Goal: Task Accomplishment & Management: Complete application form

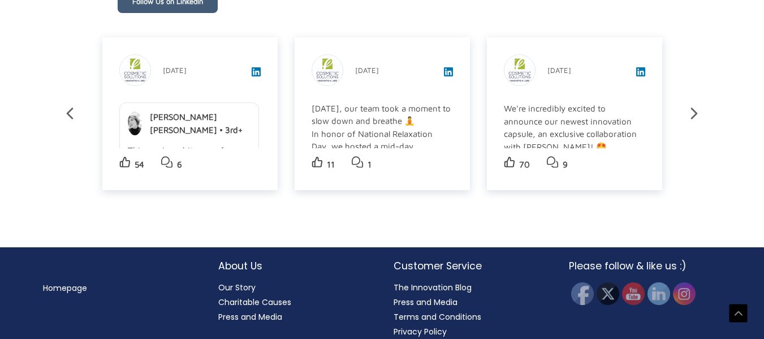
scroll to position [2000, 0]
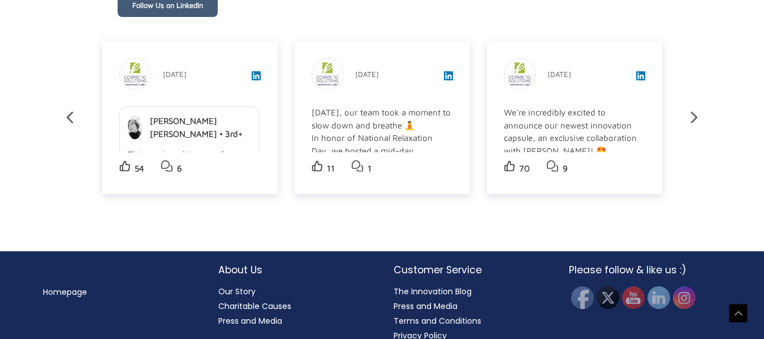
click at [241, 262] on h2 "About Us" at bounding box center [294, 269] width 153 height 15
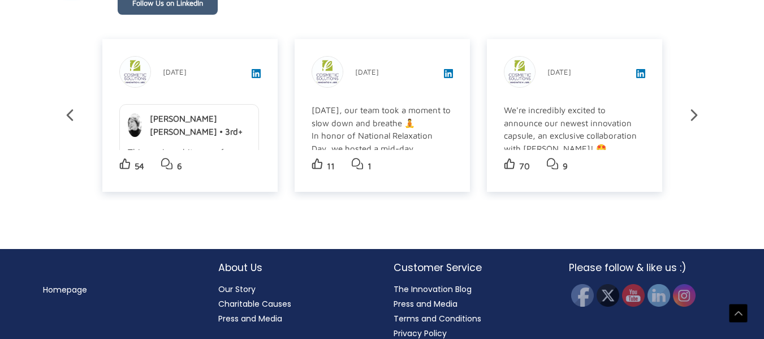
scroll to position [2015, 0]
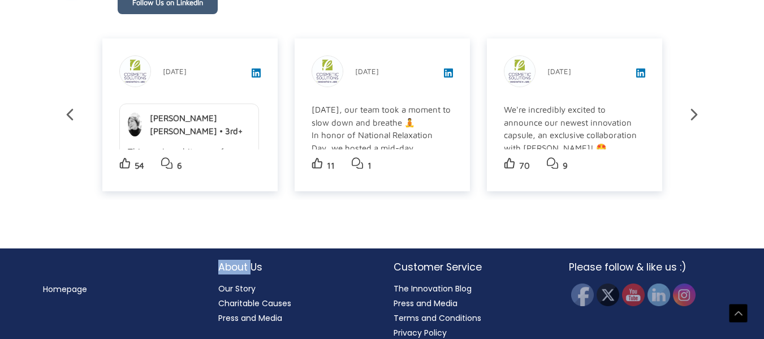
click at [241, 260] on h2 "About Us" at bounding box center [294, 267] width 153 height 15
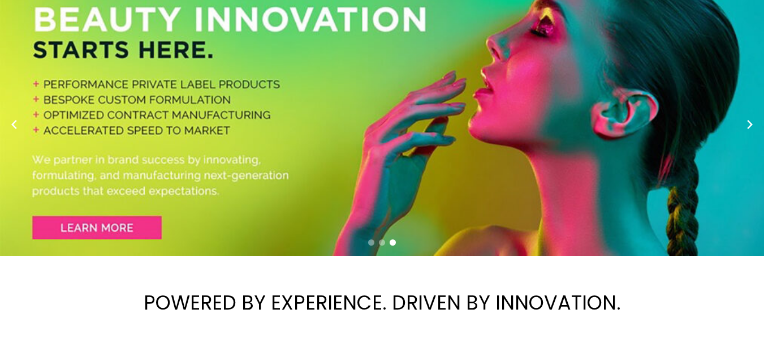
scroll to position [0, 0]
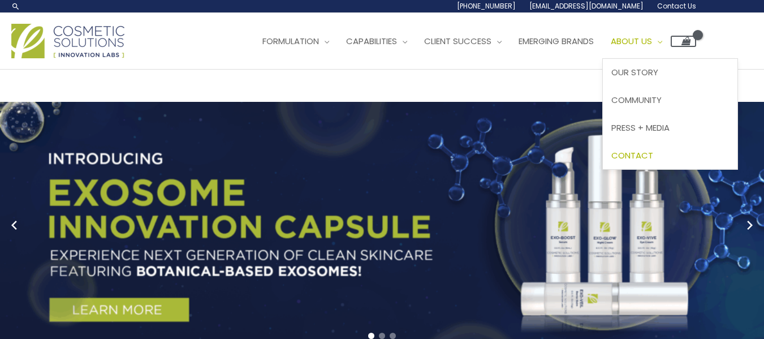
click at [653, 154] on span "Contact" at bounding box center [632, 155] width 42 height 12
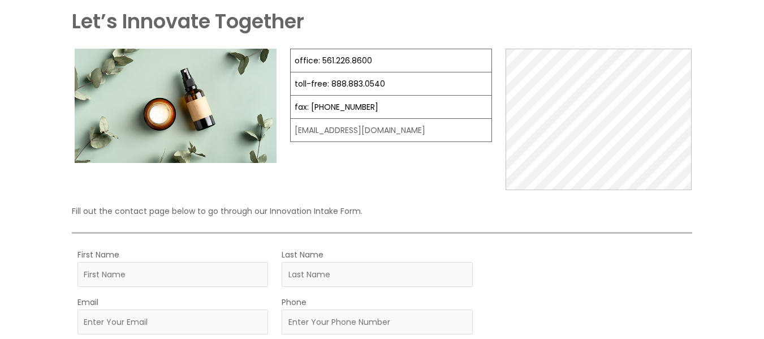
scroll to position [170, 0]
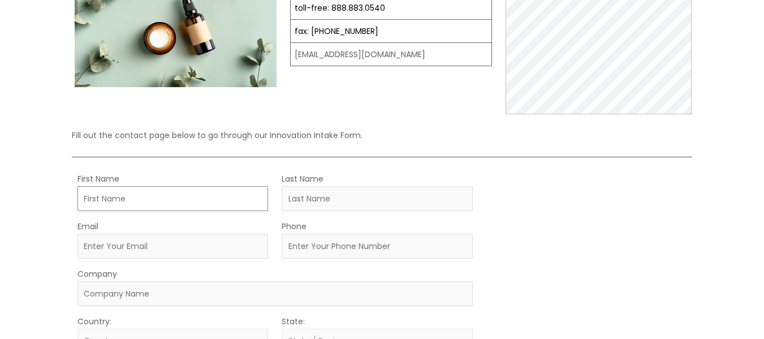
click at [185, 198] on input "First Name" at bounding box center [172, 198] width 191 height 25
type input "[PERSON_NAME]"
click at [346, 205] on input "Last Name" at bounding box center [377, 198] width 191 height 25
type input "Roca"
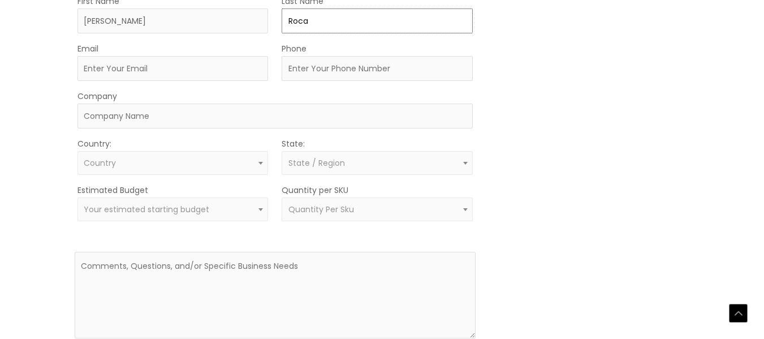
scroll to position [453, 0]
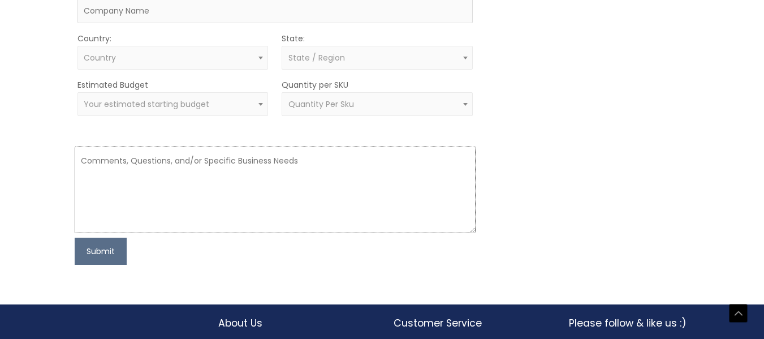
click at [105, 185] on textarea at bounding box center [275, 190] width 401 height 87
paste textarea "Hello, My name is [PERSON_NAME] and I represent Ozeol International. I am tryin…"
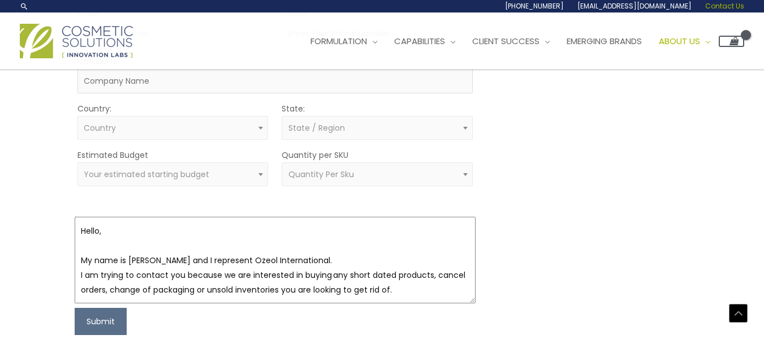
scroll to position [226, 0]
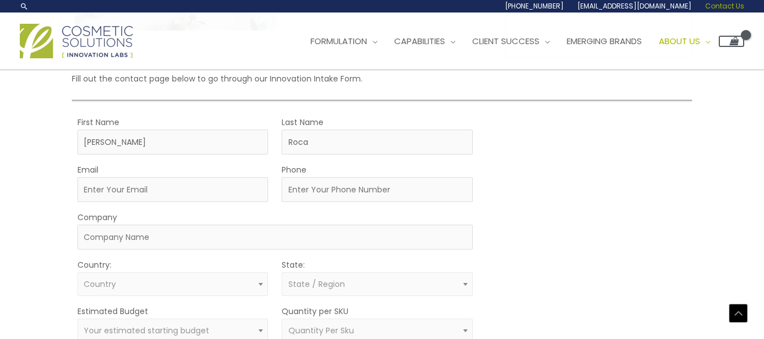
type textarea "Hello, My name is [PERSON_NAME] and I represent Ozeol International. I am tryin…"
click at [128, 273] on span "Country" at bounding box center [172, 284] width 191 height 24
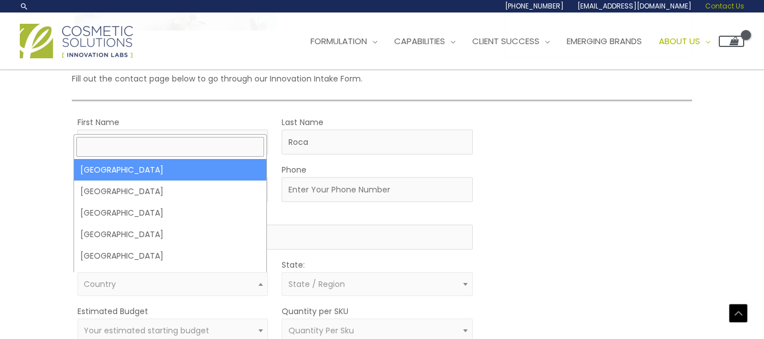
select select "[GEOGRAPHIC_DATA]"
select select
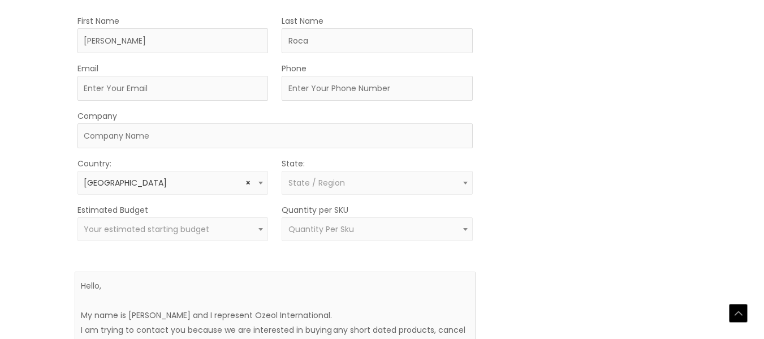
scroll to position [339, 0]
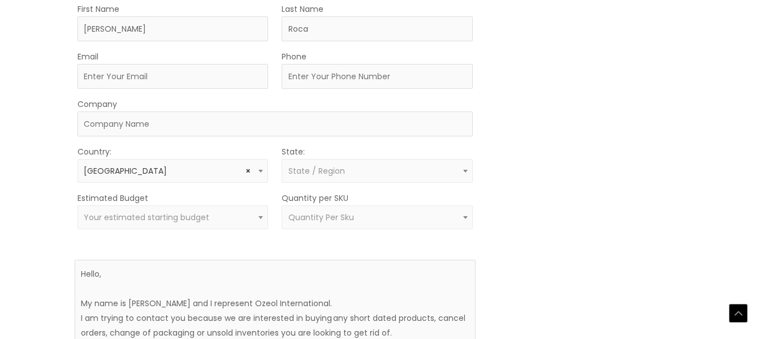
click at [324, 175] on span "State / Region" at bounding box center [316, 170] width 57 height 11
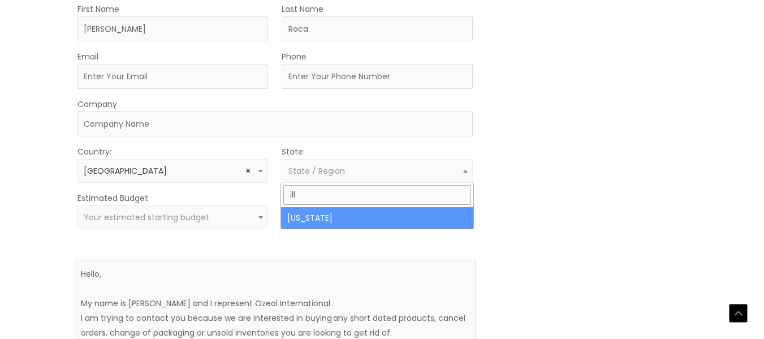
type input "ill"
select select "[US_STATE]"
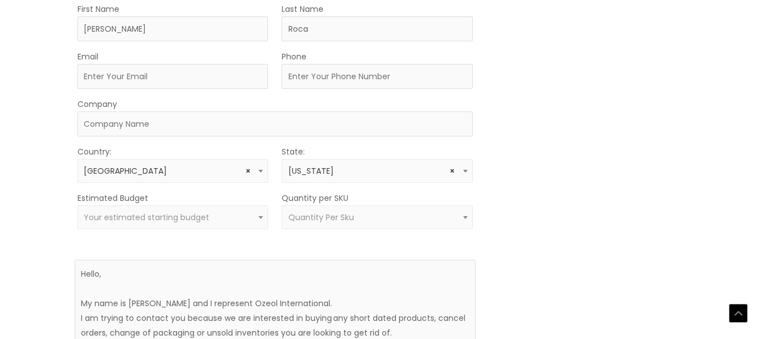
click at [309, 221] on span "Quantity Per Sku" at bounding box center [321, 217] width 66 height 11
click at [592, 162] on div "MOQ TRIGGER STEP 2 TRIGGER" at bounding box center [589, 190] width 201 height 376
click at [228, 213] on span "Your estimated starting budget" at bounding box center [173, 217] width 178 height 11
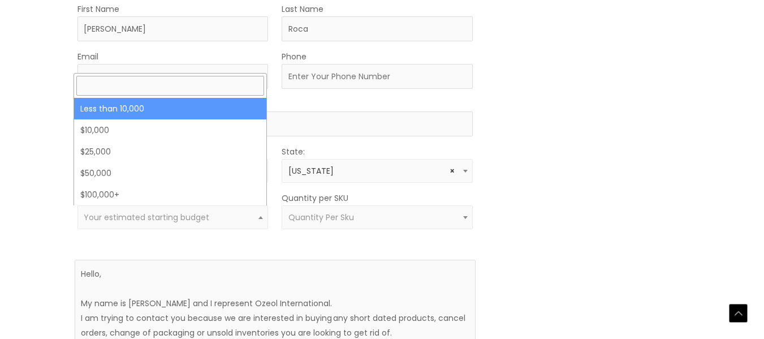
select select "-10000"
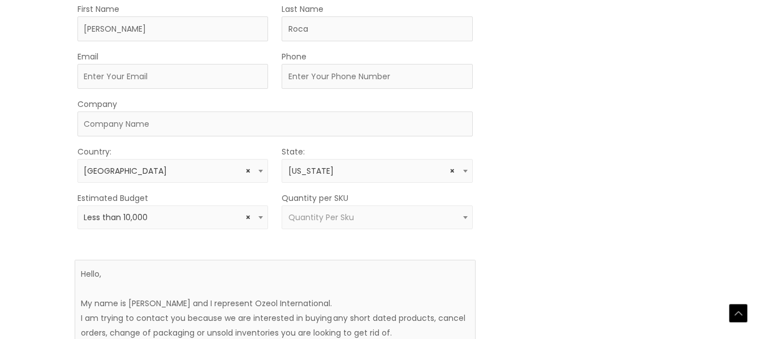
click at [221, 217] on span "× Less than 10,000" at bounding box center [173, 217] width 178 height 11
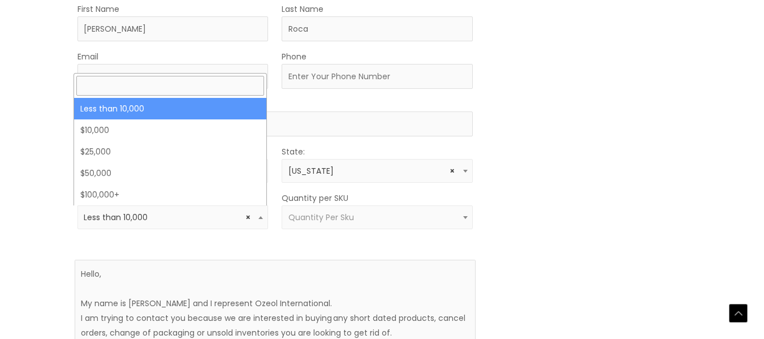
click at [223, 216] on span "× Less than 10,000" at bounding box center [173, 217] width 178 height 11
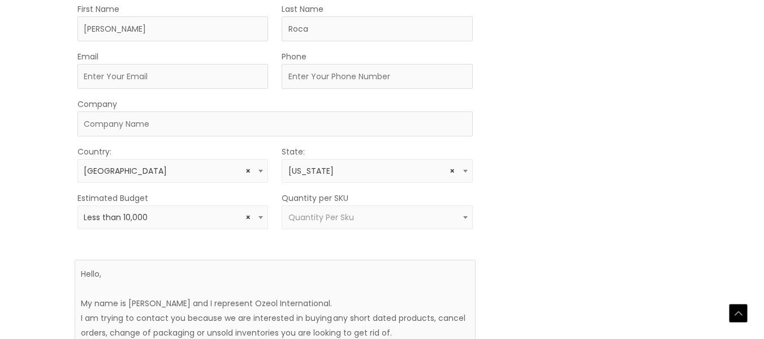
click at [180, 214] on span "× Less than 10,000" at bounding box center [173, 217] width 178 height 11
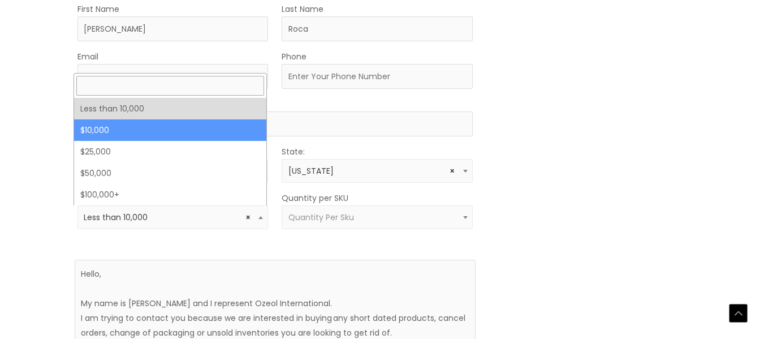
click at [512, 165] on div "MOQ TRIGGER STEP 2 TRIGGER" at bounding box center [589, 190] width 201 height 376
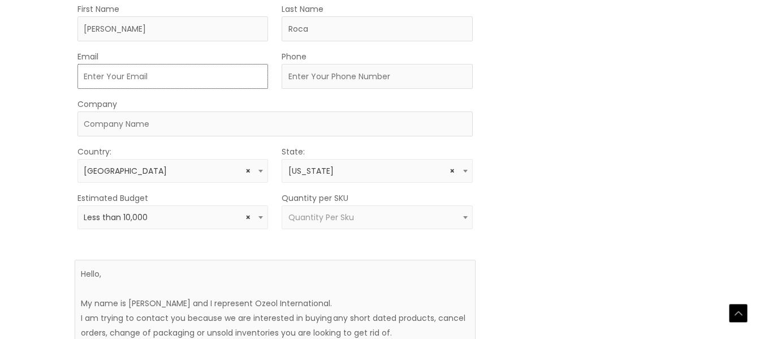
click at [184, 83] on input "Email" at bounding box center [172, 76] width 191 height 25
type input "[PERSON_NAME][EMAIL_ADDRESS][DOMAIN_NAME]"
click at [172, 123] on input "Company" at bounding box center [274, 123] width 395 height 25
click at [112, 123] on input "Ozeol INternational" at bounding box center [274, 123] width 395 height 25
type input "Ozeol International"
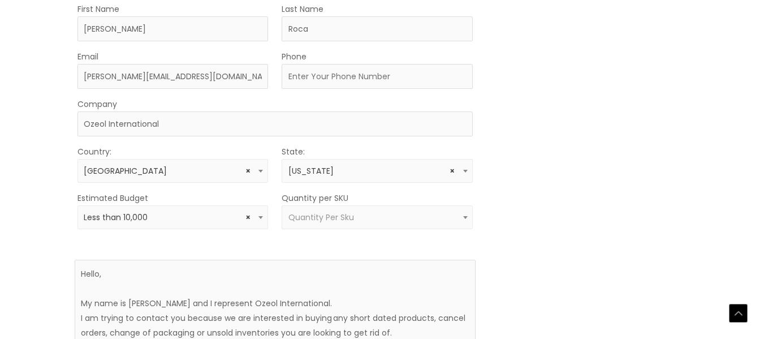
click at [229, 222] on span "× Less than 10,000" at bounding box center [173, 217] width 178 height 11
click at [574, 201] on div "MOQ TRIGGER STEP 2 TRIGGER" at bounding box center [589, 190] width 201 height 376
click at [234, 218] on span "× Less than 10,000" at bounding box center [173, 217] width 178 height 11
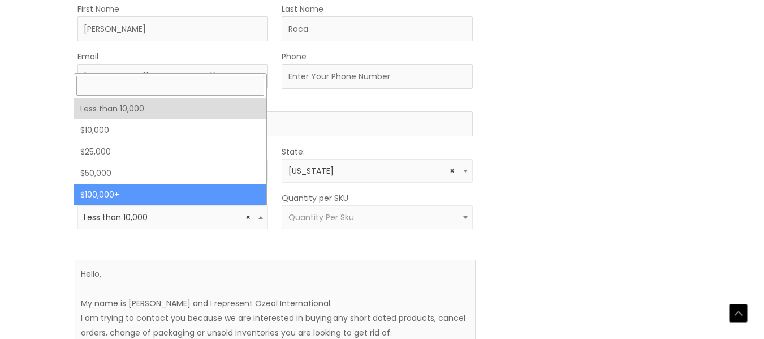
select select "100000+"
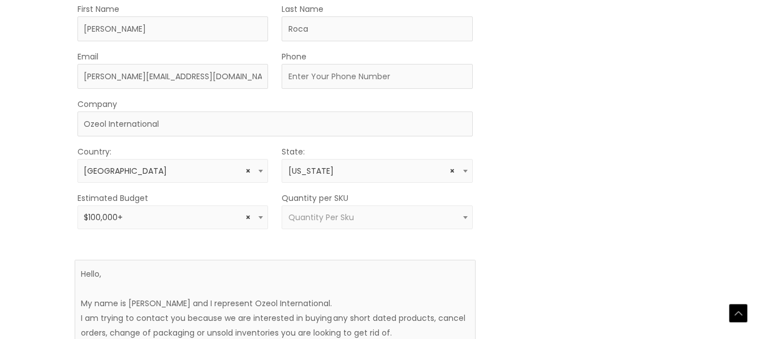
click at [349, 212] on span "Quantity Per Sku" at bounding box center [321, 217] width 66 height 11
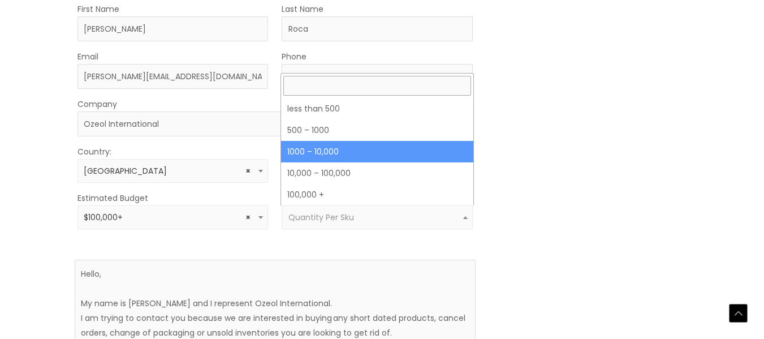
select select "4"
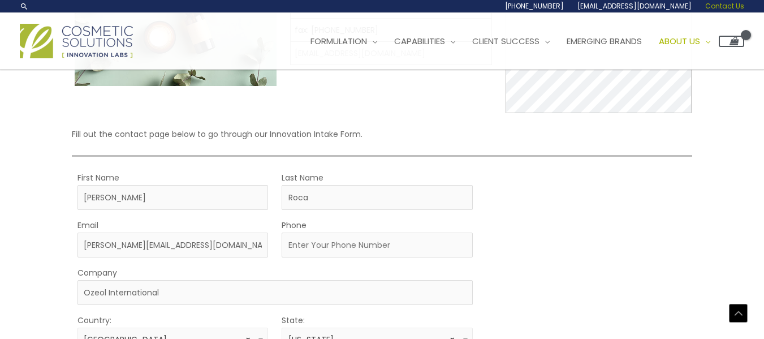
scroll to position [170, 0]
click at [367, 239] on input "Phone" at bounding box center [377, 246] width 191 height 25
click at [346, 246] on input "Phone" at bounding box center [377, 246] width 191 height 25
paste input "3126678496"
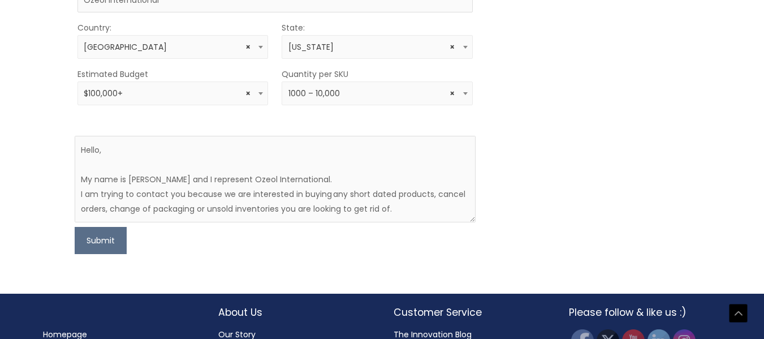
scroll to position [465, 0]
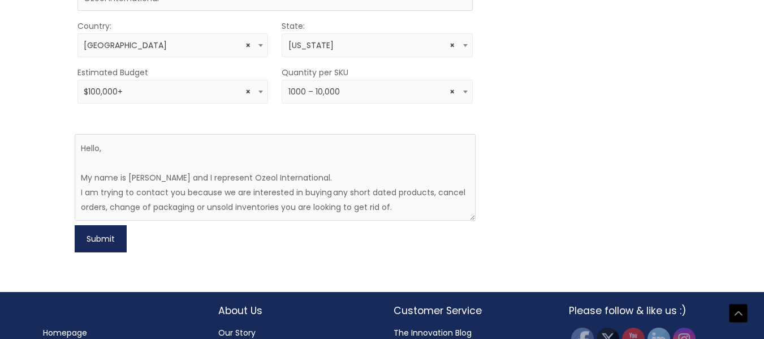
type input "3126678496"
click at [97, 239] on button "Submit" at bounding box center [101, 238] width 52 height 27
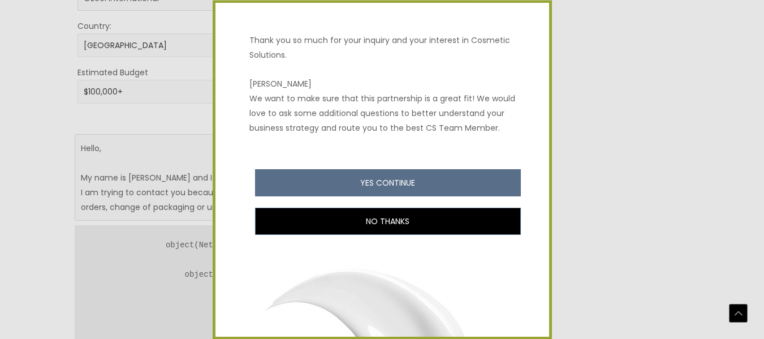
scroll to position [57, 0]
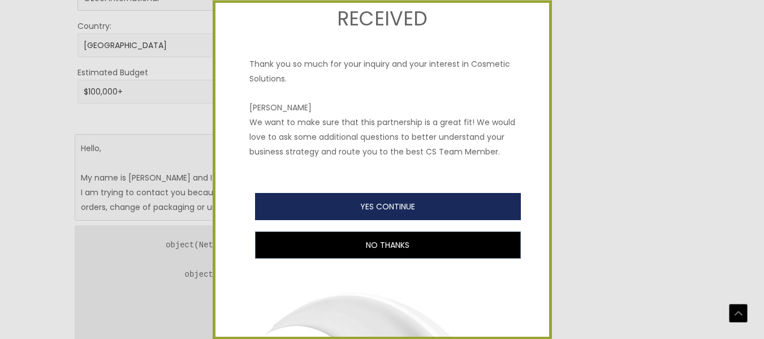
click at [355, 219] on button "YES CONTINUE" at bounding box center [388, 206] width 266 height 27
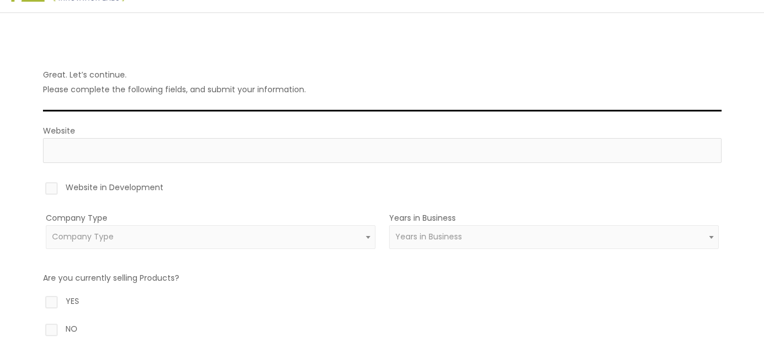
scroll to position [113, 0]
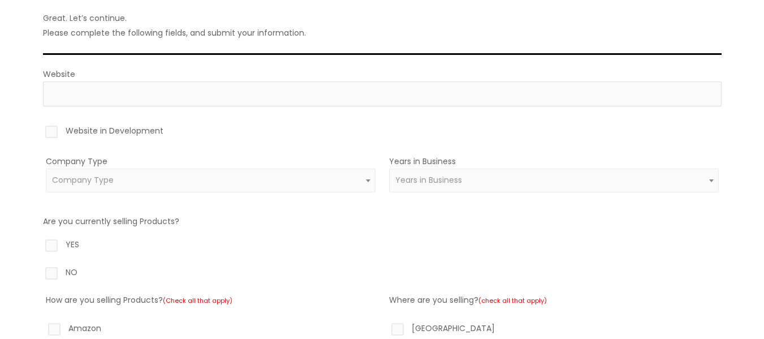
click at [303, 199] on div "Company Type Amazon Reseller Brand (Established) Brand (Startup) Celebrity/Soci…" at bounding box center [211, 180] width 330 height 52
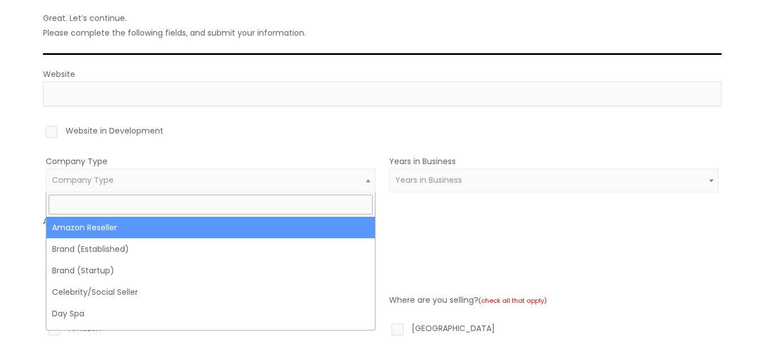
click at [300, 190] on span "Company Type" at bounding box center [211, 181] width 330 height 24
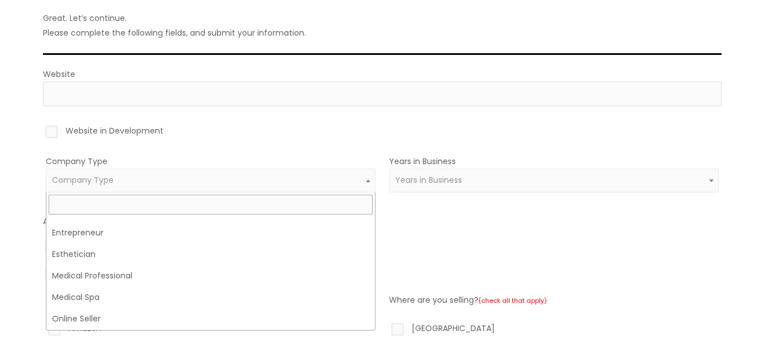
scroll to position [274, 0]
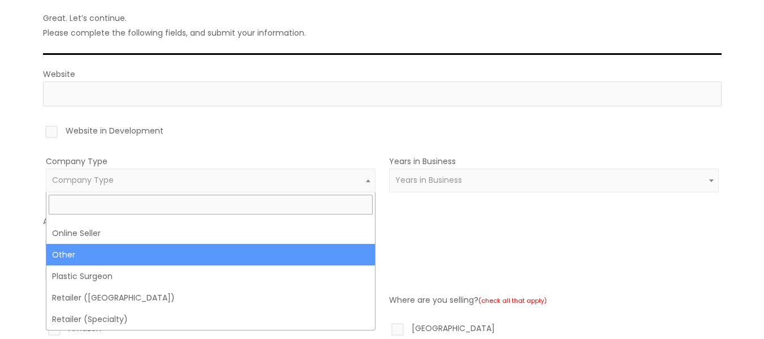
select select "4"
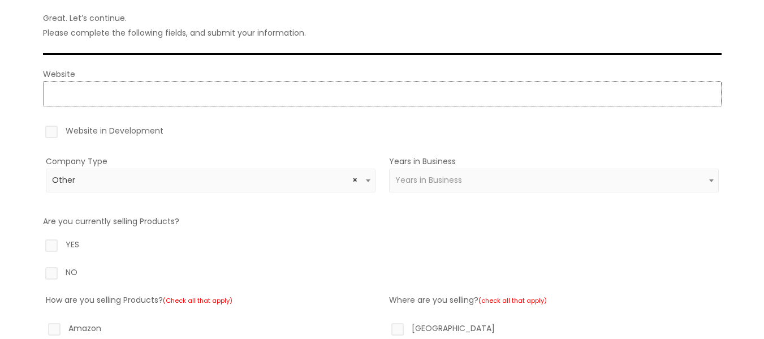
click at [102, 95] on input "Website" at bounding box center [382, 93] width 679 height 25
paste input "https://www.ozeol.com/es/"
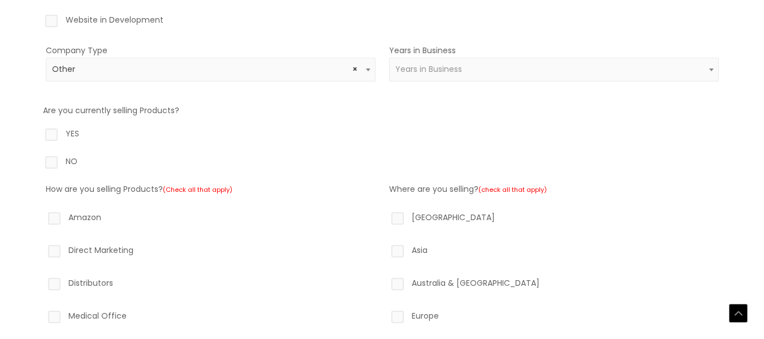
scroll to position [226, 0]
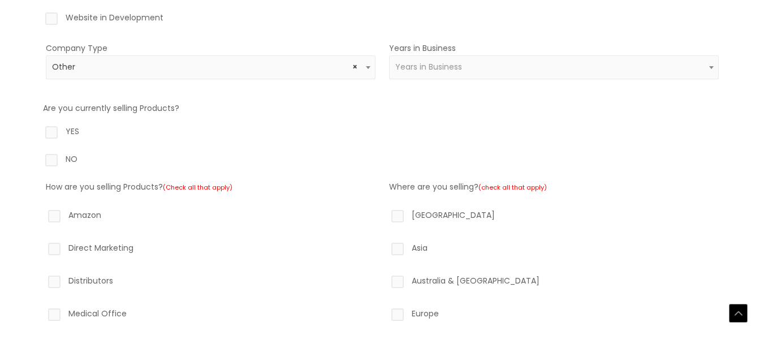
type input "https://https://www.ozeol.com/es/"
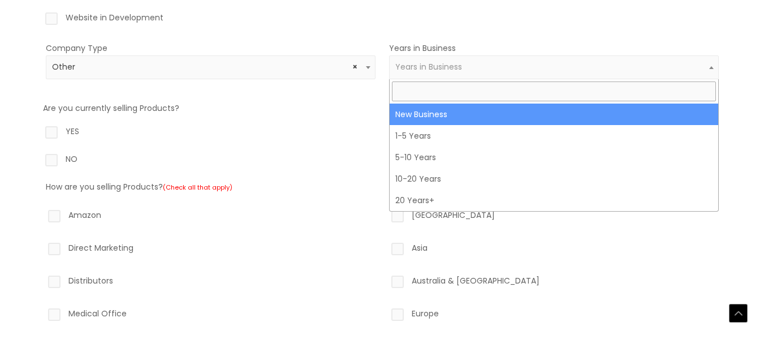
click at [427, 68] on span "Years in Business" at bounding box center [428, 66] width 67 height 11
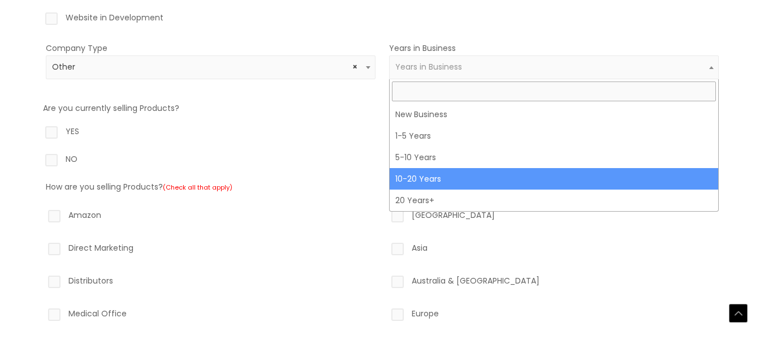
select select "4"
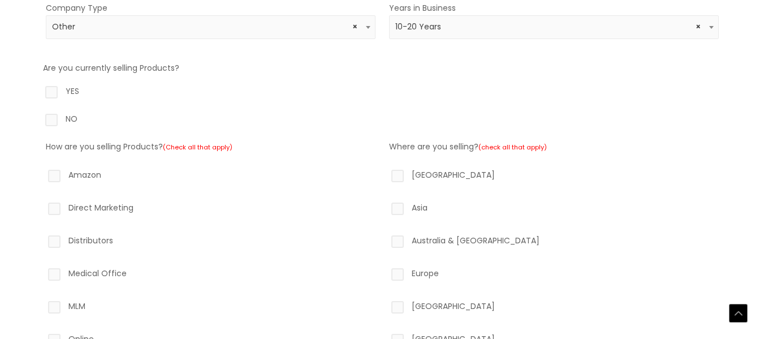
scroll to position [283, 0]
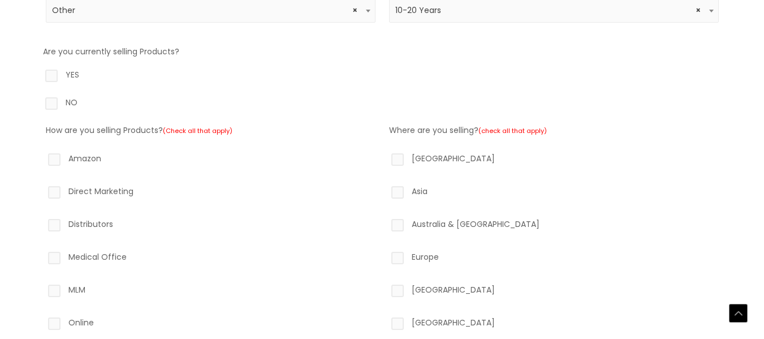
click at [53, 106] on label "NO" at bounding box center [382, 104] width 679 height 19
click at [39, 102] on input "NO" at bounding box center [35, 98] width 7 height 7
radio input "true"
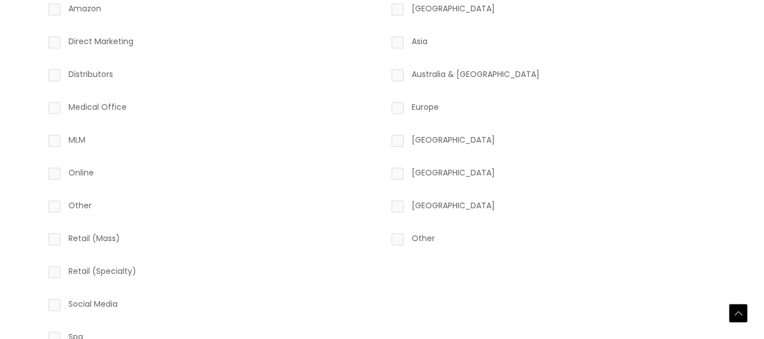
scroll to position [453, 0]
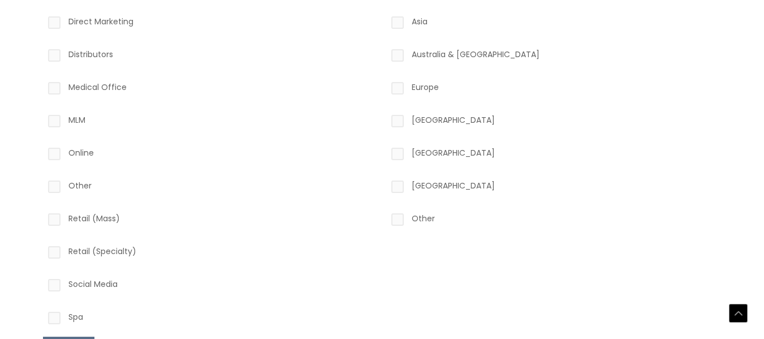
click at [393, 90] on label "Europe" at bounding box center [554, 89] width 330 height 19
click at [385, 87] on input "Europe" at bounding box center [381, 83] width 7 height 7
checkbox input "true"
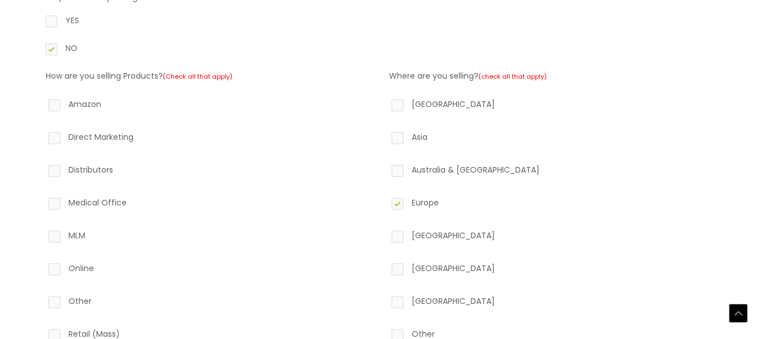
scroll to position [339, 0]
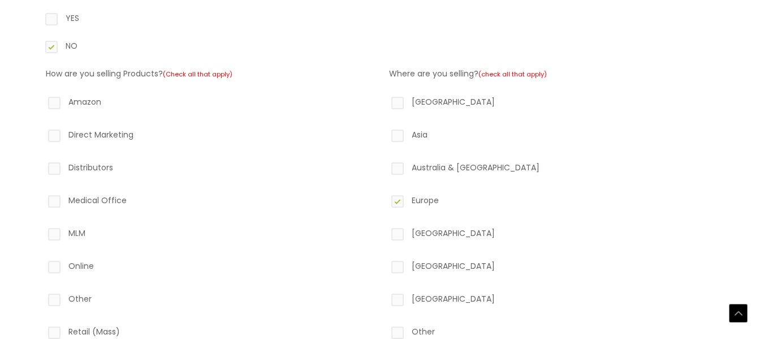
click at [49, 295] on label "Other" at bounding box center [211, 300] width 330 height 19
click at [42, 295] on input "Other" at bounding box center [38, 294] width 7 height 7
checkbox input "true"
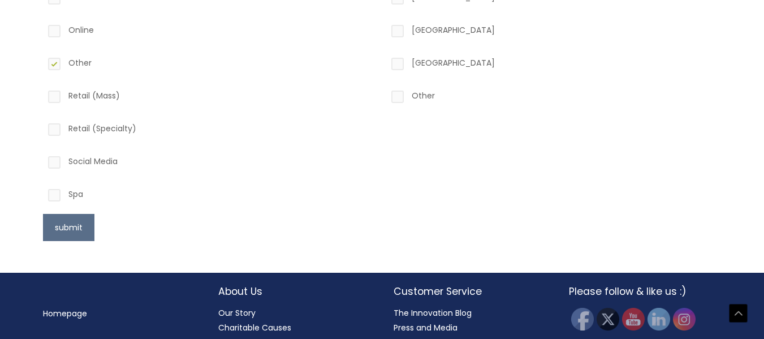
scroll to position [612, 0]
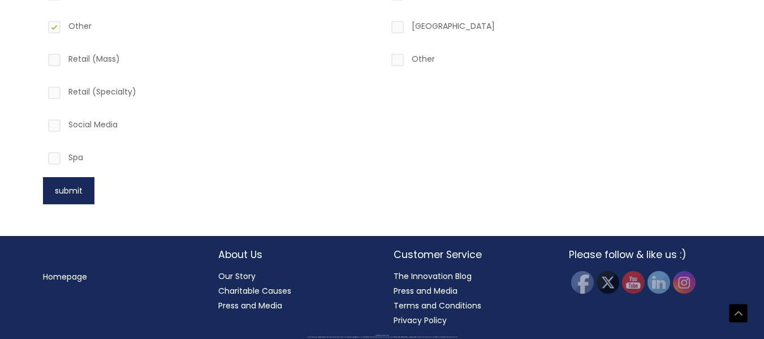
click at [75, 197] on button "submit" at bounding box center [68, 190] width 51 height 27
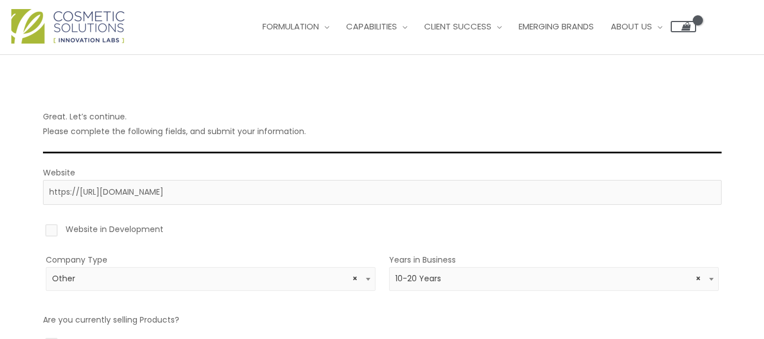
scroll to position [0, 0]
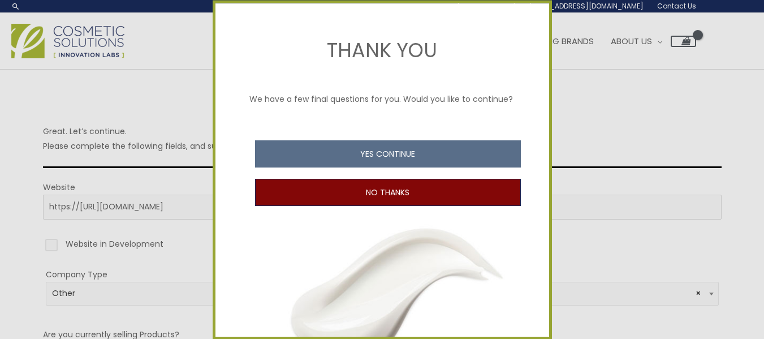
click at [367, 203] on button "NO THANKS" at bounding box center [388, 192] width 266 height 27
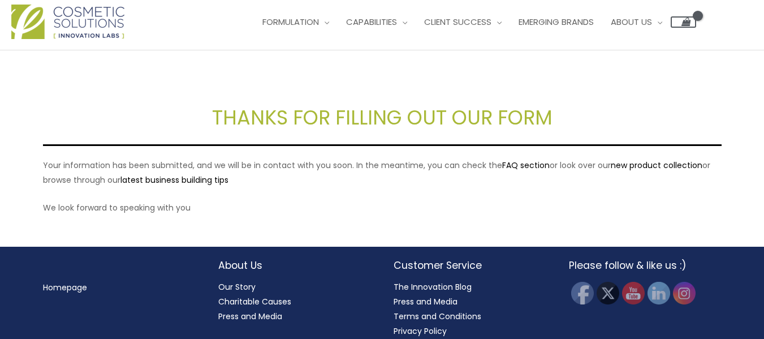
scroll to position [30, 0]
